Goal: Complete application form: Complete application form

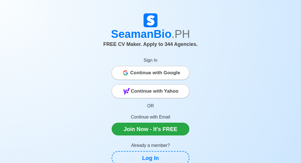
click at [173, 74] on span "Continue with Google" at bounding box center [155, 72] width 50 height 11
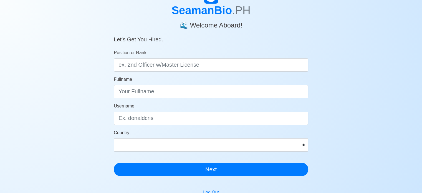
scroll to position [28, 0]
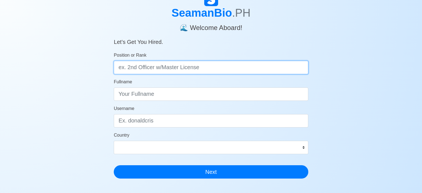
click at [173, 67] on input "Position or Rank" at bounding box center [211, 67] width 194 height 13
type input "d"
type input "Deck trainee"
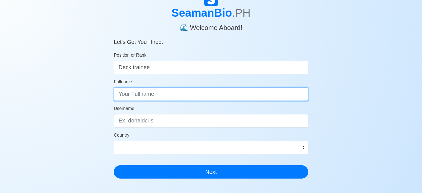
type input "d"
type input "Davin Lee B. Canini"
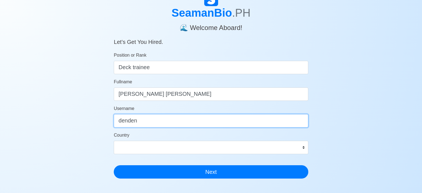
type input "denden"
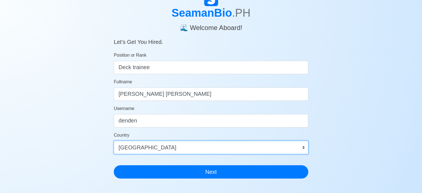
select select "PH"
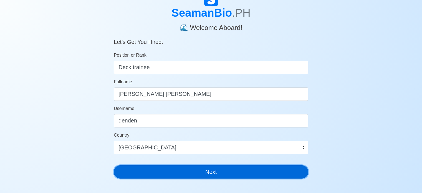
click at [204, 172] on button "Next" at bounding box center [211, 171] width 194 height 13
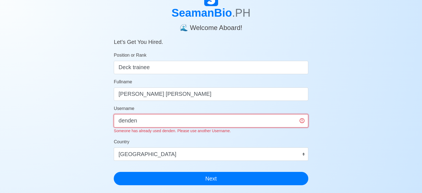
click at [174, 120] on input "denden" at bounding box center [211, 120] width 194 height 13
type input "d"
type input "dendencanini"
click at [114, 172] on button "Next" at bounding box center [211, 178] width 194 height 13
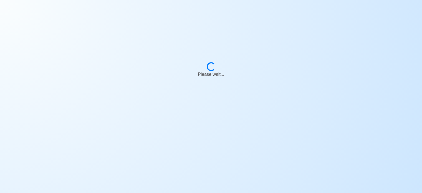
scroll to position [7, 0]
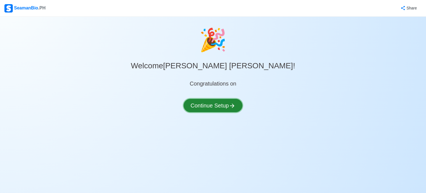
click at [226, 104] on button "Continue Setup" at bounding box center [213, 105] width 59 height 13
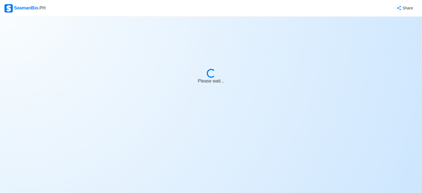
select select "Visible for Hiring"
select select "PH"
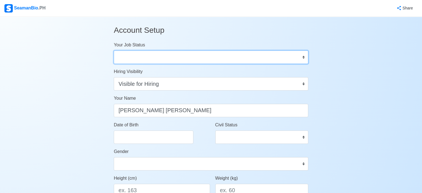
click at [179, 60] on select "Onboard Actively Looking for Job Not Looking for Job" at bounding box center [211, 56] width 194 height 13
click at [114, 50] on select "Onboard Actively Looking for Job Not Looking for Job" at bounding box center [211, 56] width 194 height 13
click at [169, 58] on select "Onboard Actively Looking for Job Not Looking for Job" at bounding box center [211, 56] width 194 height 13
select select "Actively Looking for Job"
click at [114, 50] on select "Onboard Actively Looking for Job Not Looking for Job" at bounding box center [211, 56] width 194 height 13
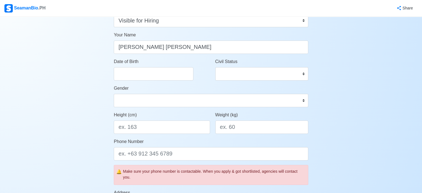
scroll to position [65, 0]
